Goal: Information Seeking & Learning: Learn about a topic

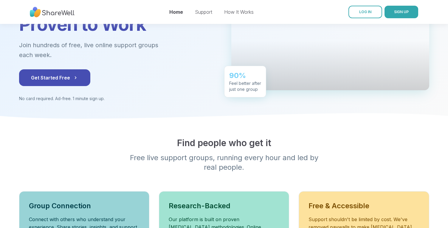
scroll to position [17, 0]
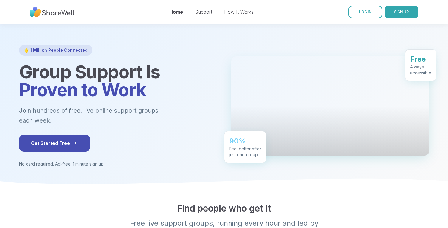
click at [199, 13] on link "Support" at bounding box center [203, 12] width 17 height 6
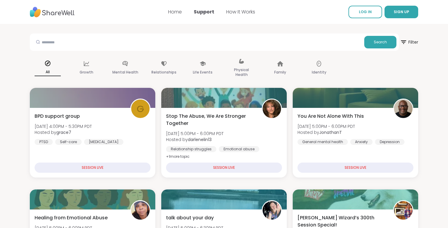
click at [77, 33] on div "Search" at bounding box center [214, 41] width 369 height 17
click at [74, 43] on input "text" at bounding box center [197, 42] width 330 height 12
type input "***"
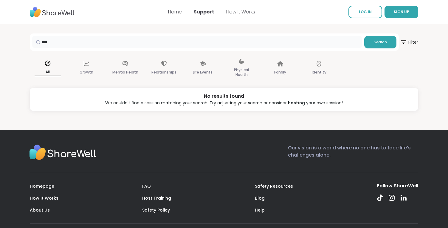
click at [65, 42] on input "***" at bounding box center [197, 42] width 330 height 12
type input "********"
click at [205, 69] on p "Life Events" at bounding box center [203, 72] width 20 height 7
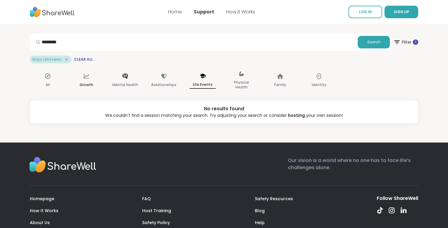
click at [92, 77] on div "Growth" at bounding box center [87, 81] width 36 height 30
click at [45, 80] on div "All" at bounding box center [48, 81] width 36 height 30
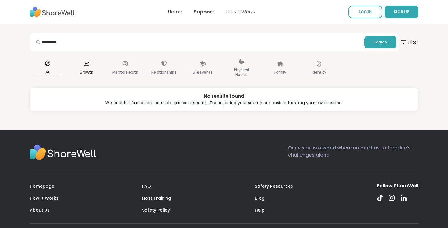
click at [82, 65] on div "Growth" at bounding box center [87, 68] width 36 height 30
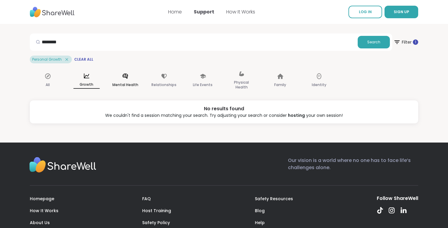
click at [126, 81] on p "Mental Health" at bounding box center [125, 84] width 26 height 7
click at [170, 81] on p "Relationships" at bounding box center [164, 84] width 25 height 7
click at [85, 37] on input "********" at bounding box center [193, 42] width 323 height 12
click at [84, 57] on span "Clear All" at bounding box center [79, 59] width 19 height 5
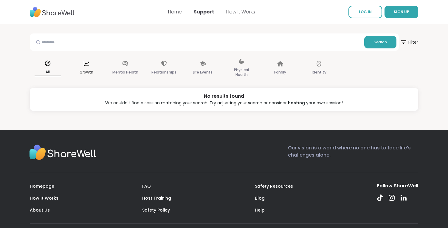
click at [86, 71] on p "Growth" at bounding box center [87, 72] width 14 height 7
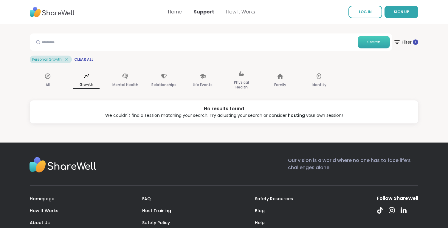
click at [379, 47] on button "Search" at bounding box center [374, 42] width 32 height 13
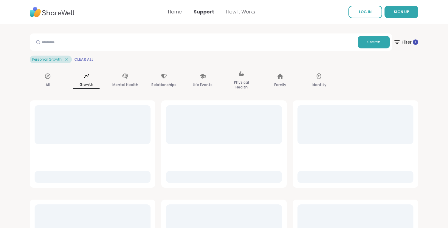
click at [80, 61] on span "Clear All" at bounding box center [83, 59] width 19 height 5
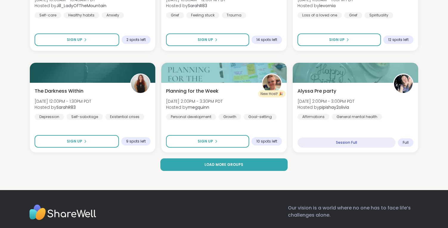
scroll to position [1171, 0]
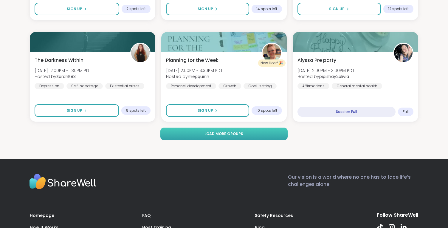
click at [180, 135] on button "Load more groups" at bounding box center [223, 133] width 127 height 13
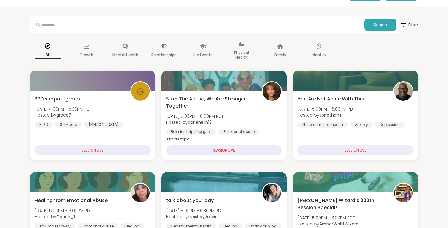
scroll to position [0, 0]
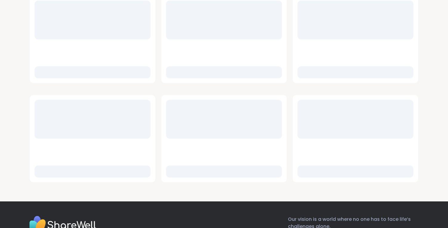
scroll to position [388, 0]
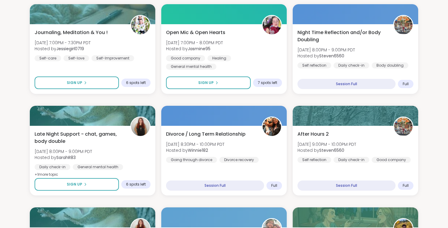
click at [393, 171] on div "After Hours 2 [DATE] 9:00PM - 10:00PM PDT Hosted by Steven6560 Self reflection …" at bounding box center [356, 161] width 126 height 70
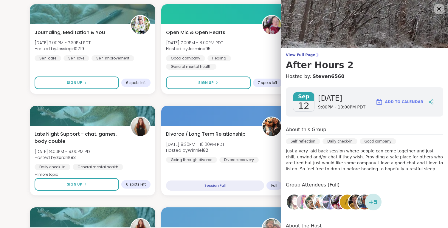
scroll to position [67, 0]
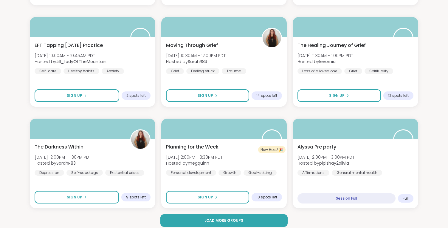
scroll to position [1227, 0]
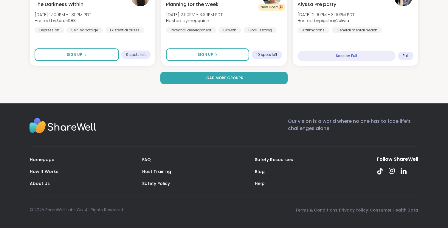
click at [394, 172] on icon at bounding box center [391, 170] width 7 height 7
